Goal: Task Accomplishment & Management: Manage account settings

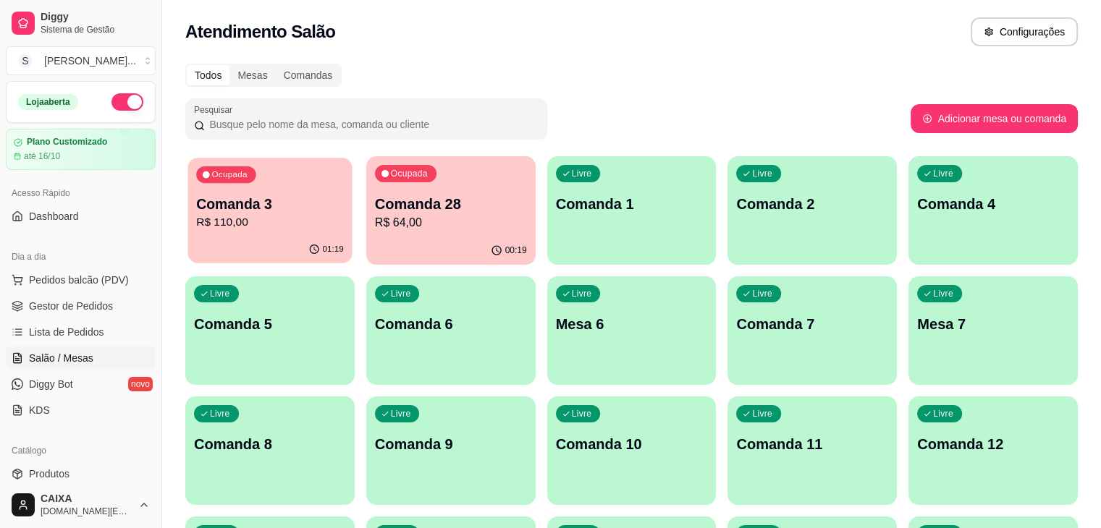
click at [215, 222] on p "R$ 110,00" at bounding box center [270, 222] width 148 height 17
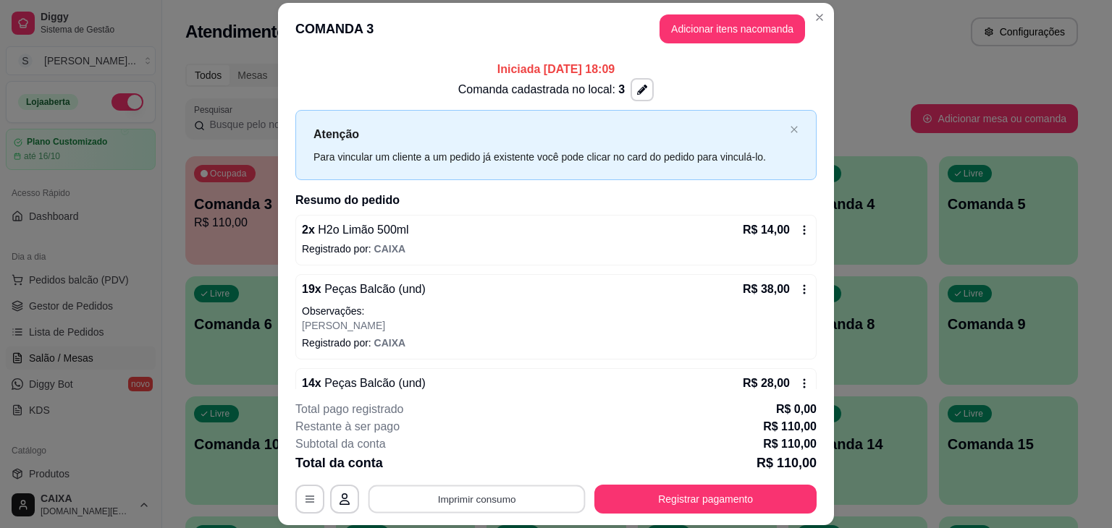
click at [509, 502] on button "Imprimir consumo" at bounding box center [476, 500] width 217 height 28
click at [473, 462] on button "IMPRESSORA" at bounding box center [475, 466] width 101 height 22
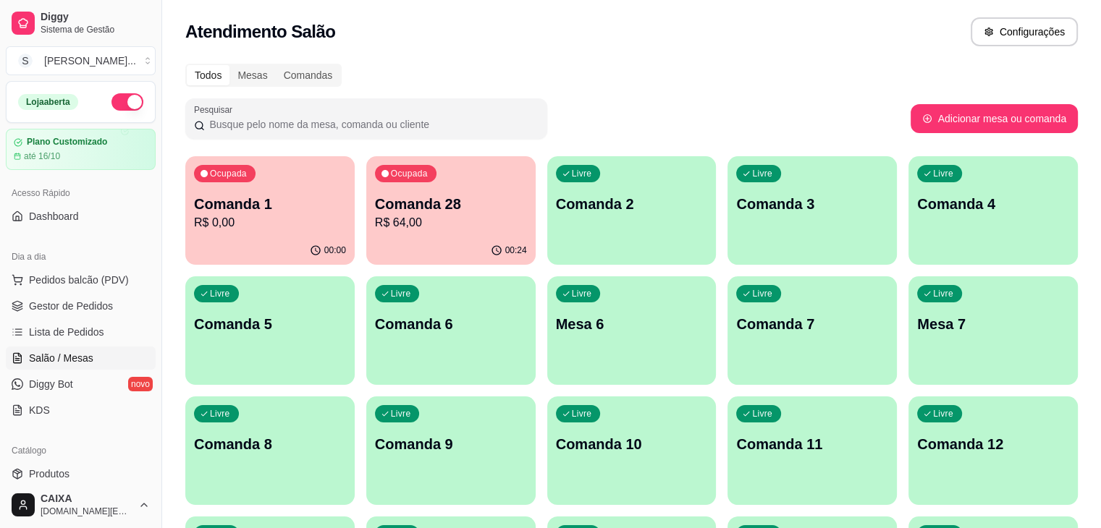
click at [513, 53] on div "Atendimento Salão Configurações" at bounding box center [631, 27] width 939 height 55
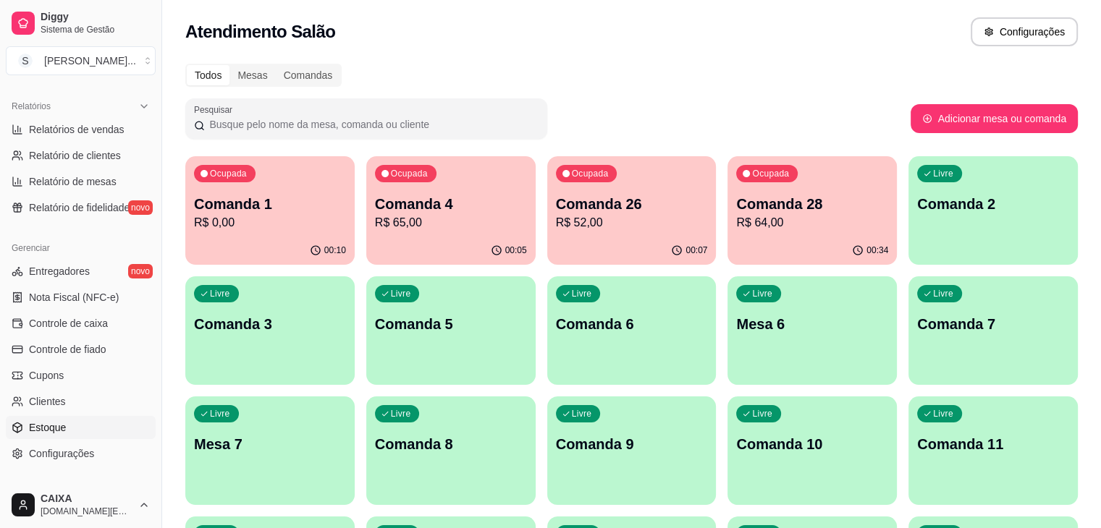
scroll to position [512, 0]
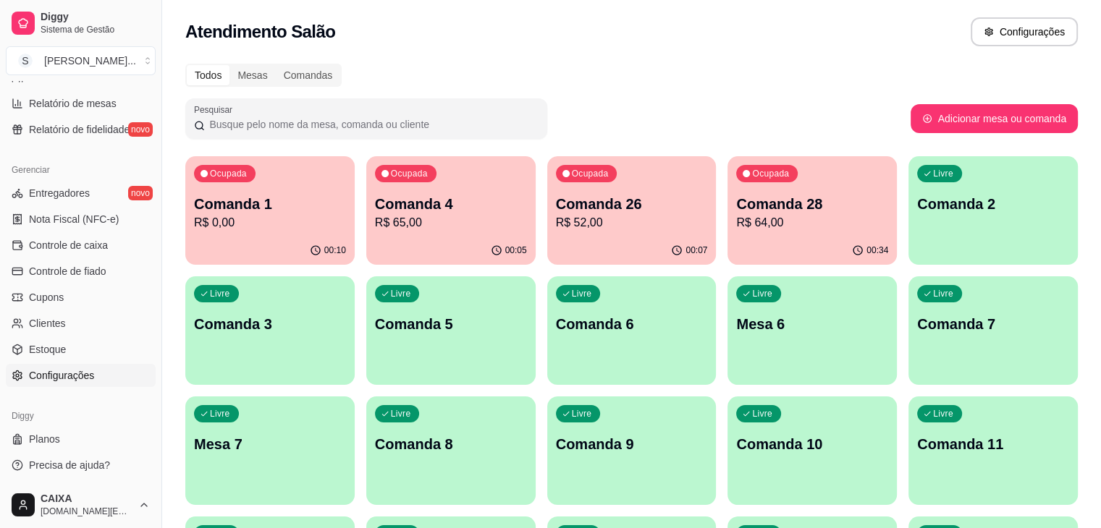
click at [76, 370] on span "Configurações" at bounding box center [61, 375] width 65 height 14
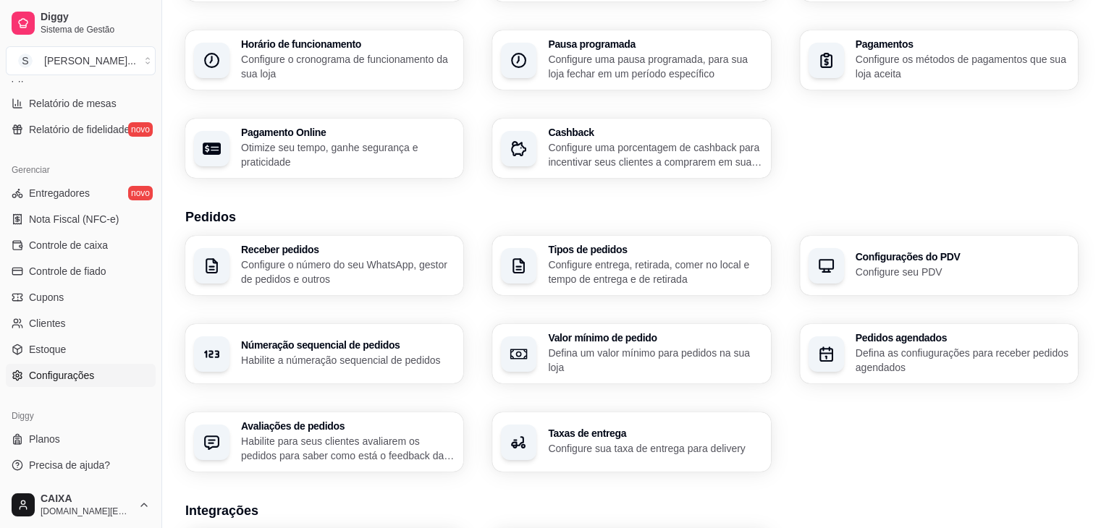
scroll to position [217, 0]
